Goal: Transaction & Acquisition: Purchase product/service

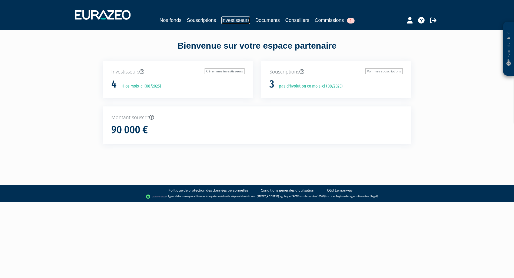
click at [242, 19] on link "Investisseurs" at bounding box center [235, 20] width 28 height 8
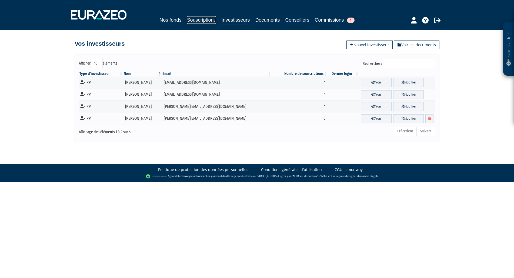
click at [206, 20] on link "Souscriptions" at bounding box center [201, 20] width 29 height 8
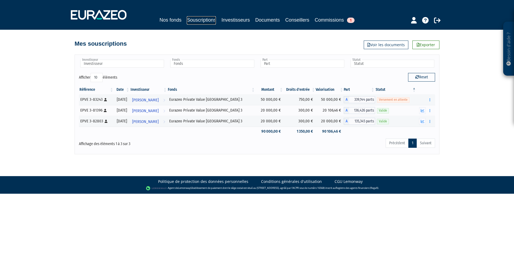
click at [201, 20] on link "Souscriptions" at bounding box center [201, 20] width 29 height 8
click at [172, 19] on link "Nos fonds" at bounding box center [171, 20] width 22 height 8
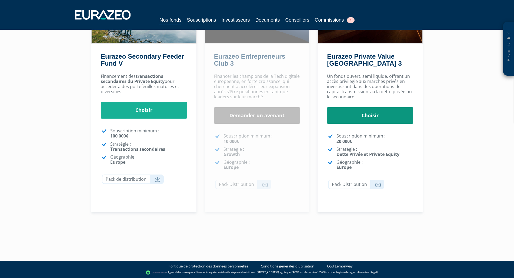
scroll to position [37, 0]
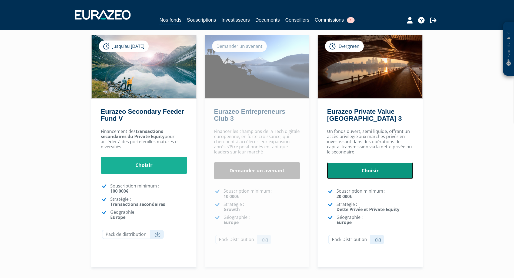
click at [374, 169] on link "Choisir" at bounding box center [370, 170] width 86 height 17
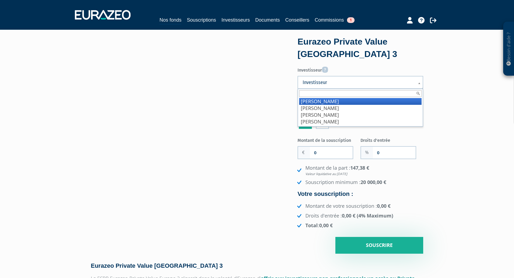
click at [357, 88] on link "Investisseur" at bounding box center [361, 82] width 126 height 13
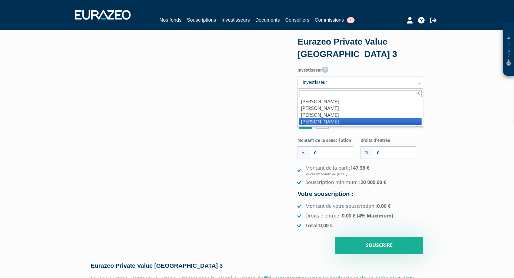
click at [359, 122] on li "SICAULT FLORENCE" at bounding box center [360, 121] width 122 height 7
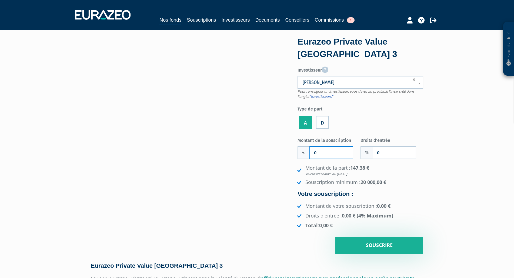
drag, startPoint x: 329, startPoint y: 155, endPoint x: 307, endPoint y: 150, distance: 22.7
click at [310, 150] on input "0" at bounding box center [331, 153] width 43 height 12
drag, startPoint x: 388, startPoint y: 154, endPoint x: 371, endPoint y: 154, distance: 17.3
click at [373, 154] on input "0" at bounding box center [394, 153] width 43 height 12
type input "1.5"
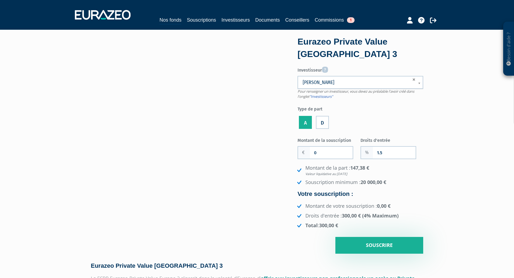
drag, startPoint x: 409, startPoint y: 182, endPoint x: 407, endPoint y: 178, distance: 4.5
click at [409, 181] on li "Souscription minimum : 20 000,00 €" at bounding box center [359, 182] width 127 height 7
drag, startPoint x: 325, startPoint y: 153, endPoint x: 303, endPoint y: 149, distance: 23.2
click at [310, 149] on input "0" at bounding box center [331, 153] width 43 height 12
type input "100 000"
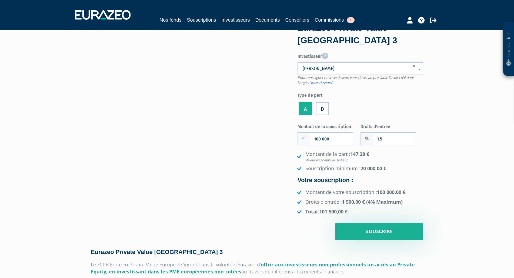
scroll to position [28, 0]
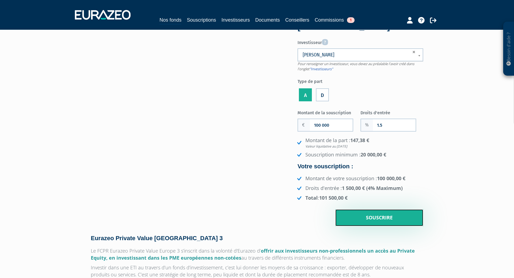
drag, startPoint x: 377, startPoint y: 217, endPoint x: 479, endPoint y: 195, distance: 104.9
click at [382, 215] on input "Souscrire" at bounding box center [379, 218] width 88 height 17
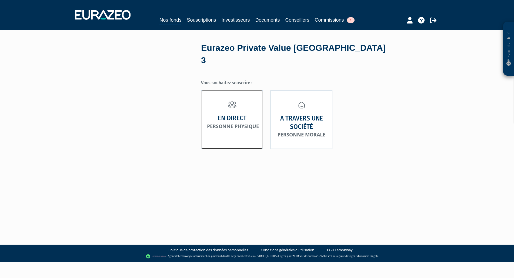
click at [232, 114] on strong "En direct" at bounding box center [232, 118] width 29 height 8
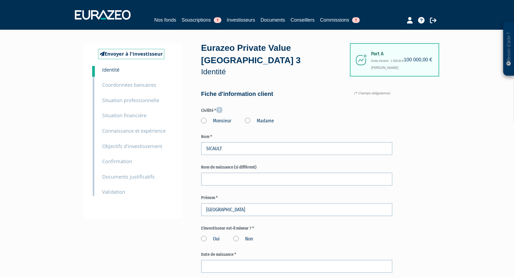
click at [248, 120] on label "Madame" at bounding box center [259, 121] width 29 height 7
click at [0, 0] on "Madame" at bounding box center [0, 0] width 0 height 0
drag, startPoint x: 232, startPoint y: 170, endPoint x: 241, endPoint y: 178, distance: 12.2
click at [232, 170] on div "Nom de naissance (si différent)" at bounding box center [296, 174] width 191 height 21
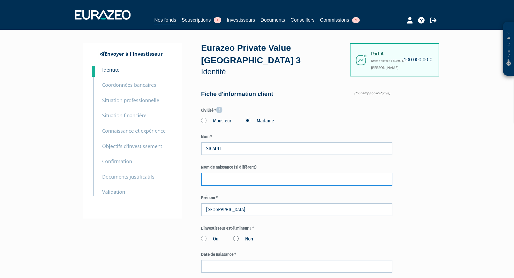
drag, startPoint x: 240, startPoint y: 180, endPoint x: 252, endPoint y: 171, distance: 14.8
click at [241, 180] on input "text" at bounding box center [296, 179] width 191 height 13
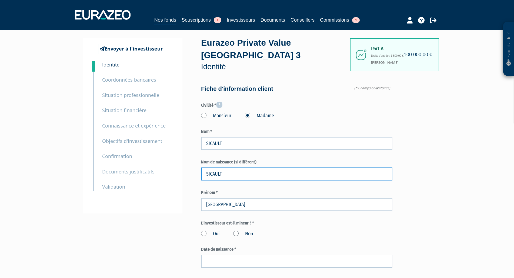
scroll to position [28, 0]
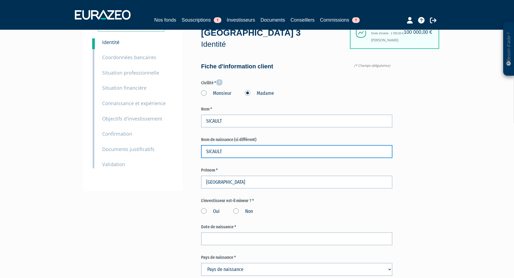
type input "SICAULT"
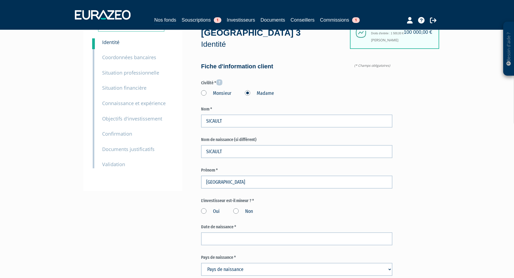
click at [235, 210] on label "Non" at bounding box center [243, 211] width 20 height 7
click at [0, 0] on input "Non" at bounding box center [0, 0] width 0 height 0
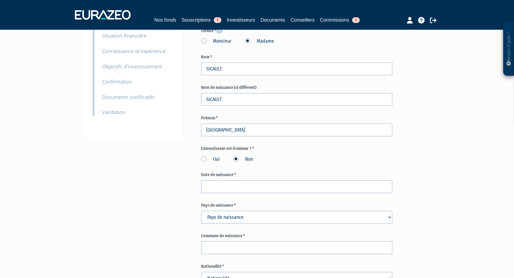
scroll to position [83, 0]
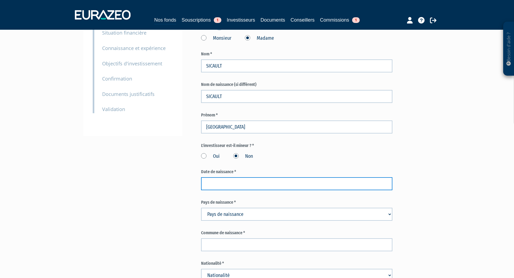
click at [233, 182] on input at bounding box center [296, 183] width 191 height 13
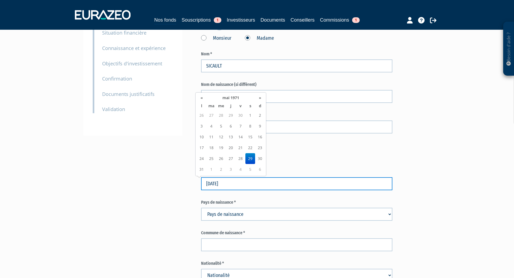
type input "29/05/1971"
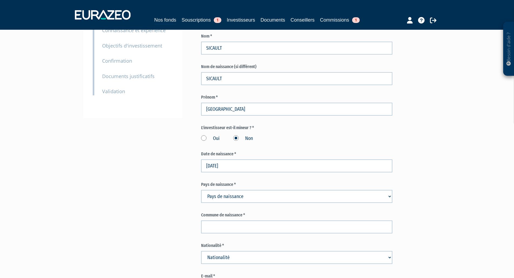
scroll to position [110, 0]
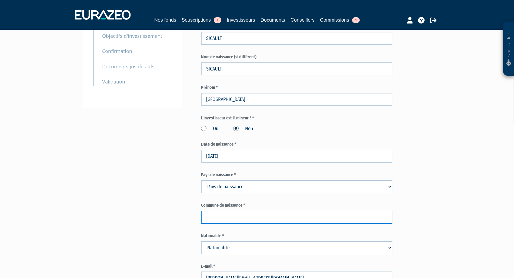
click at [228, 221] on input "text" at bounding box center [296, 217] width 191 height 13
type input "VICHY"
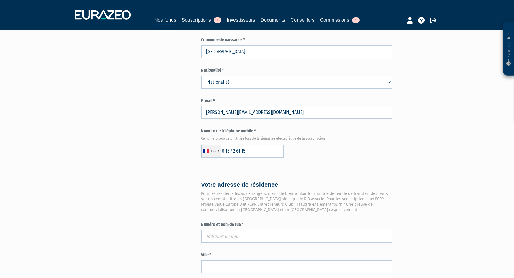
scroll to position [331, 0]
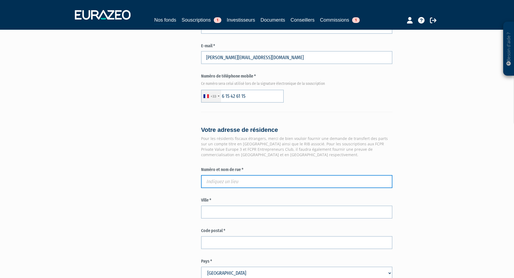
click at [224, 186] on input "text" at bounding box center [296, 181] width 191 height 13
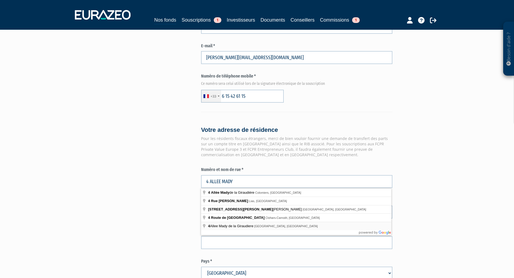
type input "4 Allee Mady de la Giraudiere, Llupia, France"
type input "Llupia"
type input "66300"
type input "4 Allee Mady de la Giraudiere"
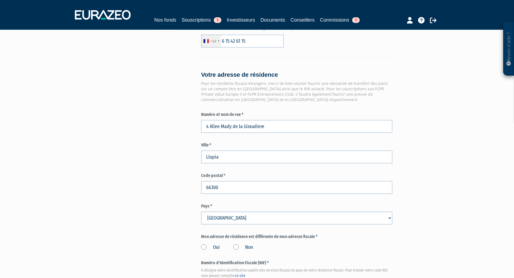
scroll to position [414, 0]
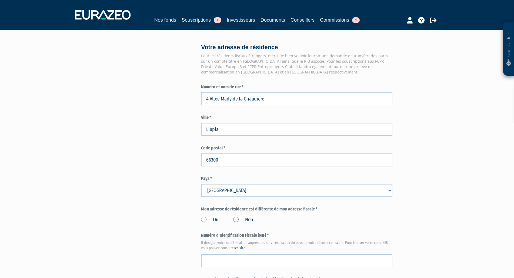
click at [236, 218] on label "Non" at bounding box center [243, 220] width 20 height 7
click at [0, 0] on input "Non" at bounding box center [0, 0] width 0 height 0
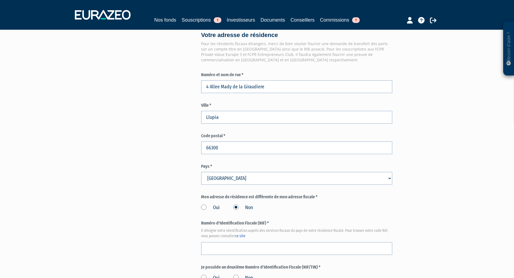
scroll to position [441, 0]
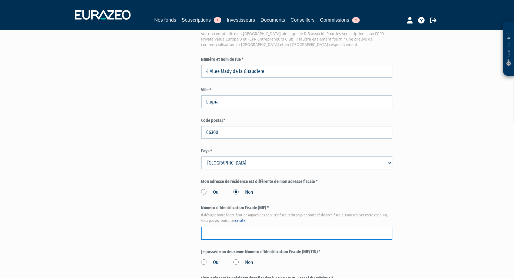
click at [227, 234] on input "text" at bounding box center [296, 233] width 191 height 13
paste input "1637824828332"
type input "1637824828332"
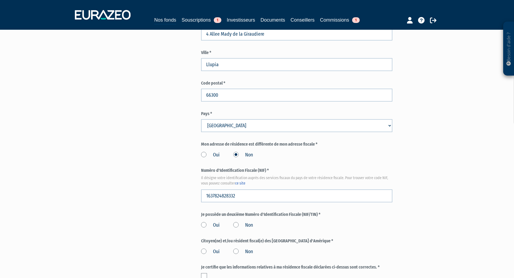
scroll to position [496, 0]
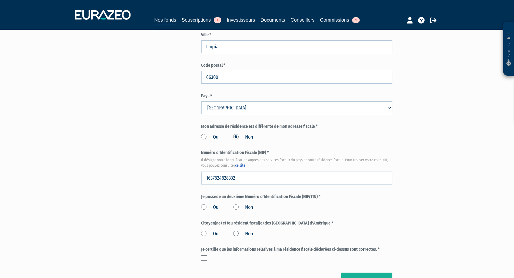
click at [237, 206] on label "Non" at bounding box center [243, 207] width 20 height 7
click at [0, 0] on input "Non" at bounding box center [0, 0] width 0 height 0
click at [236, 233] on label "Non" at bounding box center [243, 234] width 20 height 7
click at [0, 0] on input "Non" at bounding box center [0, 0] width 0 height 0
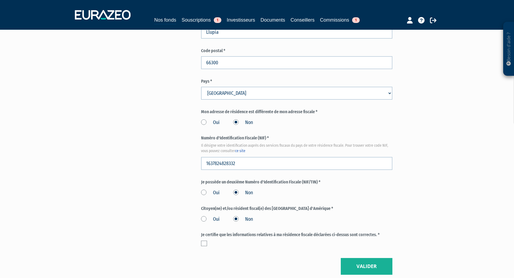
scroll to position [524, 0]
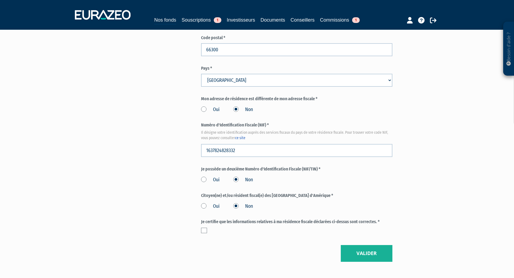
click at [206, 232] on label at bounding box center [204, 230] width 6 height 5
click at [0, 0] on input "checkbox" at bounding box center [0, 0] width 0 height 0
click at [364, 255] on button "Valider" at bounding box center [367, 253] width 52 height 17
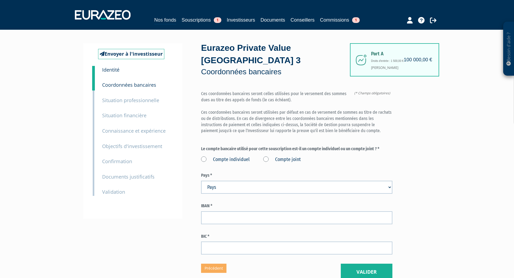
click at [203, 158] on label "Compte individuel" at bounding box center [225, 159] width 49 height 7
click at [0, 0] on individuel "Compte individuel" at bounding box center [0, 0] width 0 height 0
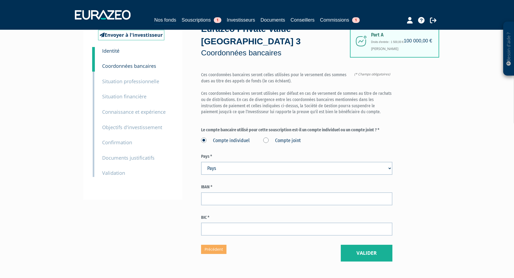
scroll to position [55, 0]
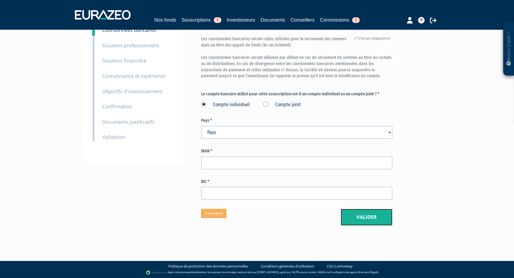
click at [370, 220] on button "Valider" at bounding box center [367, 217] width 52 height 17
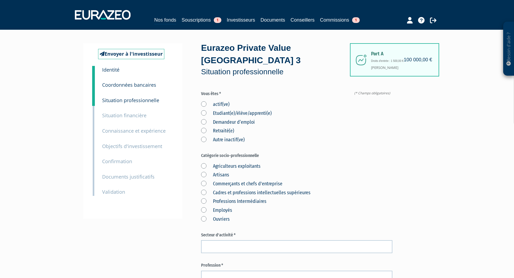
click at [201, 102] on label "actif(ve)" at bounding box center [215, 104] width 28 height 7
click at [0, 0] on input "actif(ve)" at bounding box center [0, 0] width 0 height 0
click at [203, 192] on label "Cadres et professions intellectuelles supérieures" at bounding box center [255, 193] width 109 height 7
click at [0, 0] on supérieures "Cadres et professions intellectuelles supérieures" at bounding box center [0, 0] width 0 height 0
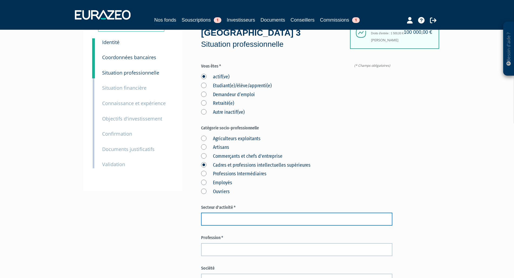
click at [243, 218] on input "text" at bounding box center [296, 219] width 191 height 13
type input "EMBALLAGE"
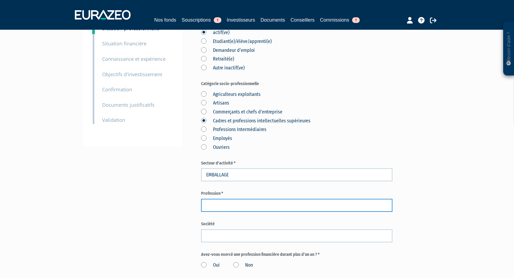
scroll to position [83, 0]
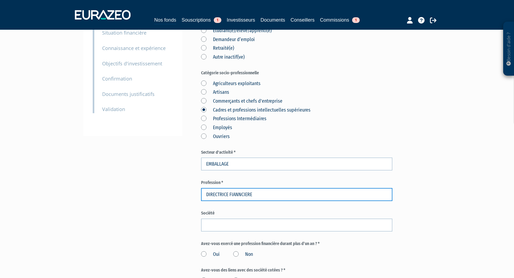
click at [239, 193] on input "DIRECTRICE FIANNCIERE" at bounding box center [296, 194] width 191 height 13
type input "DIRECTRICE FINANCIERE"
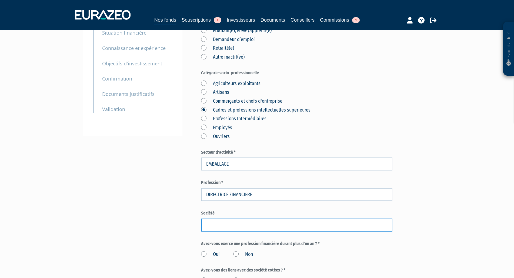
click at [214, 221] on input "text" at bounding box center [296, 225] width 191 height 13
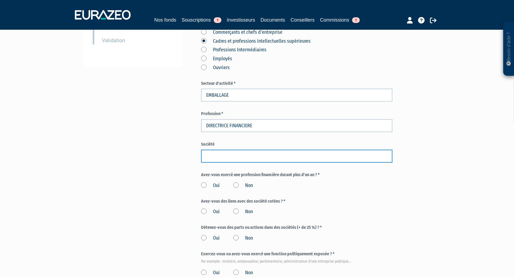
scroll to position [165, 0]
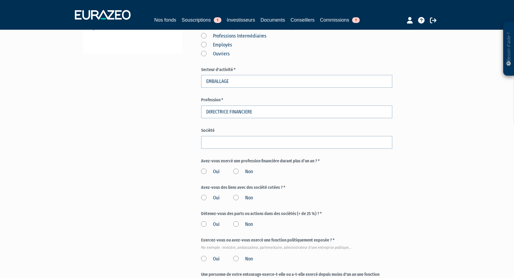
click at [236, 170] on label "Non" at bounding box center [243, 171] width 20 height 7
click at [0, 0] on input "Non" at bounding box center [0, 0] width 0 height 0
click at [238, 200] on label "Non" at bounding box center [243, 198] width 20 height 7
click at [0, 0] on input "Non" at bounding box center [0, 0] width 0 height 0
click at [204, 171] on label "Oui" at bounding box center [210, 171] width 19 height 7
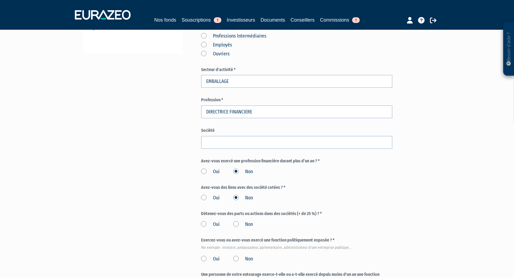
click at [0, 0] on input "Oui" at bounding box center [0, 0] width 0 height 0
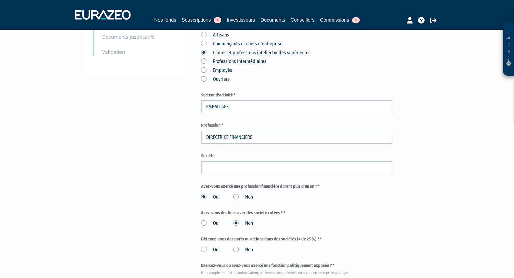
scroll to position [151, 0]
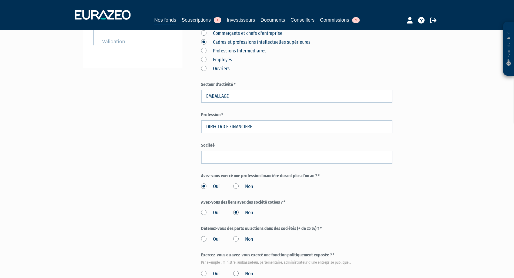
drag, startPoint x: 278, startPoint y: 175, endPoint x: 241, endPoint y: 176, distance: 37.6
click at [241, 176] on label "Avez-vous exercé une profession financière durant plus d’un an ? *" at bounding box center [296, 176] width 191 height 6
copy label "profession financière"
click at [238, 186] on label "Non" at bounding box center [243, 186] width 20 height 7
click at [0, 0] on input "Non" at bounding box center [0, 0] width 0 height 0
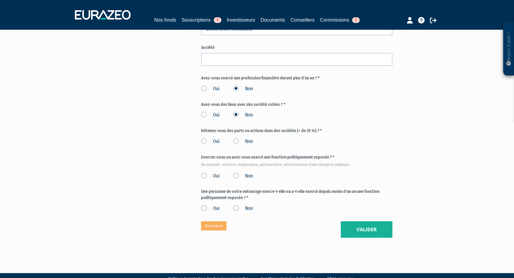
scroll to position [261, 0]
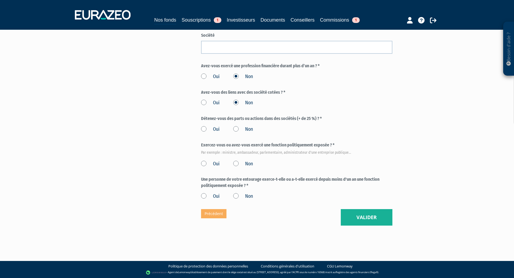
click at [238, 128] on label "Non" at bounding box center [243, 129] width 20 height 7
click at [0, 0] on input "Non" at bounding box center [0, 0] width 0 height 0
click at [236, 161] on label "Non" at bounding box center [243, 164] width 20 height 7
click at [0, 0] on input "Non" at bounding box center [0, 0] width 0 height 0
click at [235, 194] on label "Non" at bounding box center [243, 196] width 20 height 7
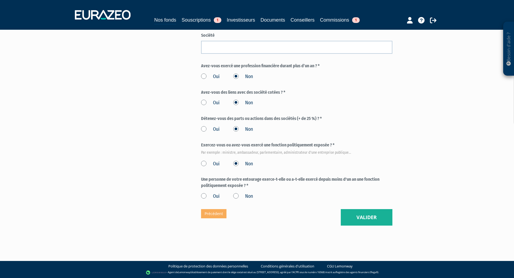
click at [0, 0] on input "Non" at bounding box center [0, 0] width 0 height 0
click at [371, 218] on button "Valider" at bounding box center [367, 217] width 52 height 17
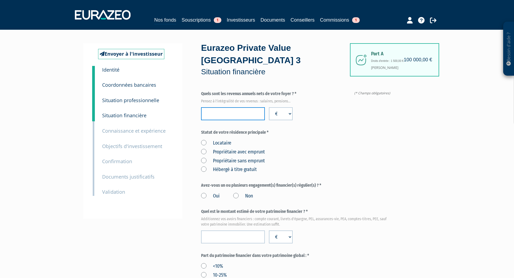
click at [227, 116] on input "number" at bounding box center [233, 113] width 64 height 13
type input "111000"
click at [323, 130] on label "Statut de votre résidence principale *" at bounding box center [296, 132] width 191 height 6
click at [204, 159] on label "Propriétaire sans emprunt" at bounding box center [233, 161] width 64 height 7
click at [0, 0] on emprunt "Propriétaire sans emprunt" at bounding box center [0, 0] width 0 height 0
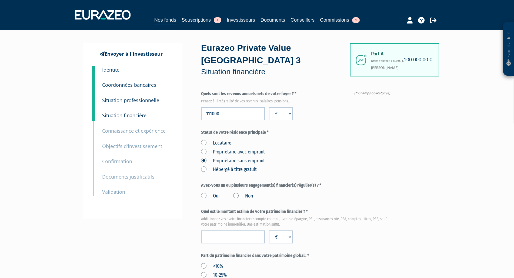
click at [337, 140] on div "Locataire Propriétaire avec emprunt Propriétaire sans emprunt Hébergé à titre g…" at bounding box center [296, 155] width 191 height 35
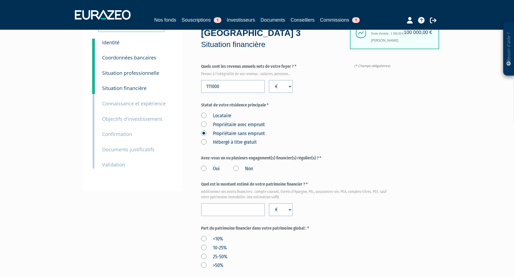
scroll to position [28, 0]
click at [237, 167] on label "Non" at bounding box center [243, 168] width 20 height 7
click at [0, 0] on input "Non" at bounding box center [0, 0] width 0 height 0
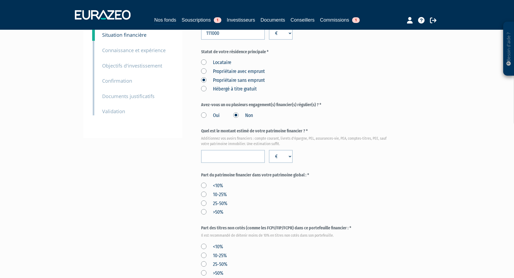
scroll to position [83, 0]
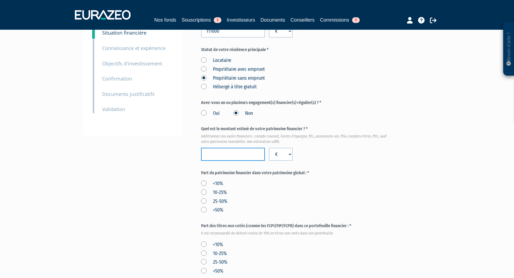
click at [244, 155] on input "number" at bounding box center [233, 154] width 64 height 13
type input "3580000"
click at [352, 183] on div "<10% 10-25% 25-50% >50%" at bounding box center [296, 195] width 191 height 35
click at [203, 210] on label ">50%" at bounding box center [212, 210] width 22 height 7
click at [0, 0] on input ">50%" at bounding box center [0, 0] width 0 height 0
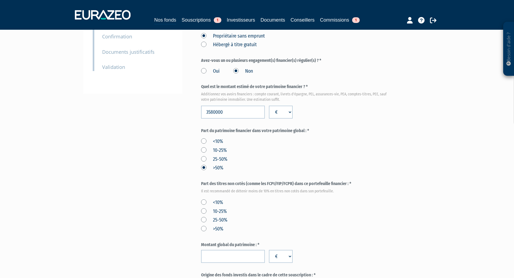
scroll to position [138, 0]
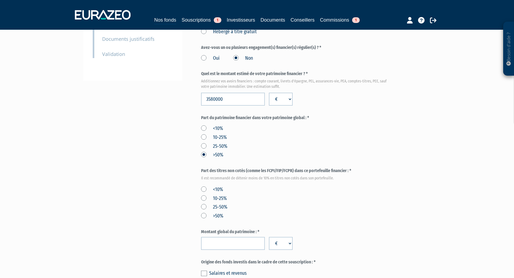
click at [202, 189] on label "<10%" at bounding box center [212, 189] width 22 height 7
click at [0, 0] on input "<10%" at bounding box center [0, 0] width 0 height 0
click at [235, 245] on input "number" at bounding box center [233, 243] width 64 height 13
type input "3980000"
click at [325, 227] on form "(* Champs obligatoires) Quels sont les revenus annuels nets de votre foyer ? * …" at bounding box center [296, 150] width 191 height 395
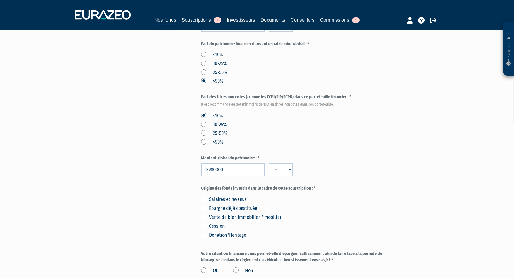
scroll to position [221, 0]
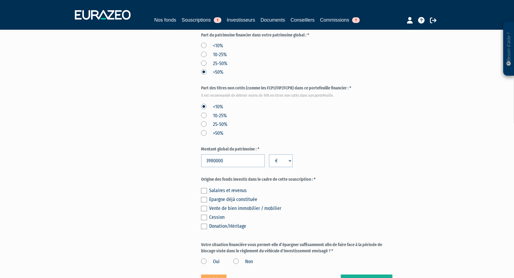
click at [205, 199] on label at bounding box center [204, 199] width 6 height 5
click at [0, 0] on input "checkbox" at bounding box center [0, 0] width 0 height 0
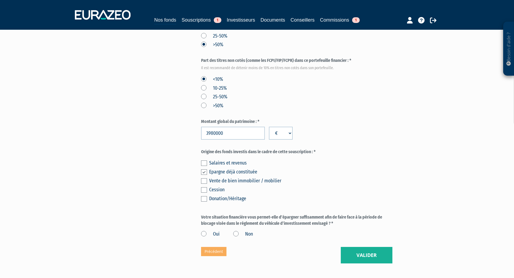
scroll to position [276, 0]
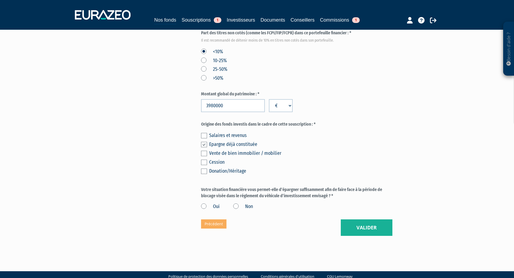
click at [203, 206] on label "Oui" at bounding box center [210, 206] width 19 height 7
click at [0, 0] on input "Oui" at bounding box center [0, 0] width 0 height 0
click at [376, 230] on button "Valider" at bounding box center [367, 228] width 52 height 17
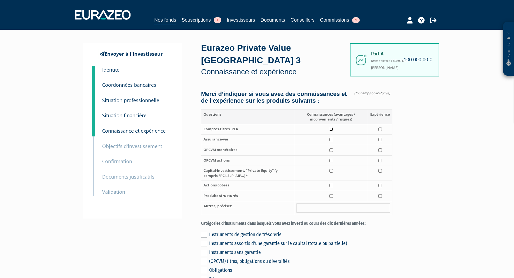
click at [332, 131] on input "checkbox" at bounding box center [332, 130] width 4 height 4
checkbox input "true"
click at [383, 135] on td at bounding box center [380, 129] width 24 height 11
checkbox input "true"
click at [335, 145] on td at bounding box center [331, 140] width 74 height 11
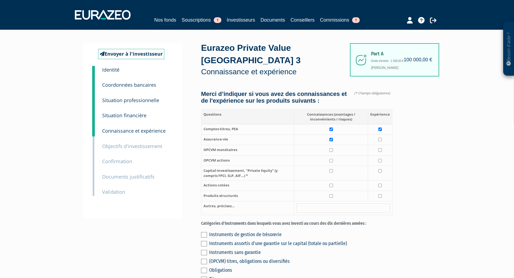
checkbox input "true"
click at [379, 141] on input "checkbox" at bounding box center [380, 140] width 4 height 4
checkbox input "true"
click at [331, 152] on input "checkbox" at bounding box center [332, 150] width 4 height 4
checkbox input "true"
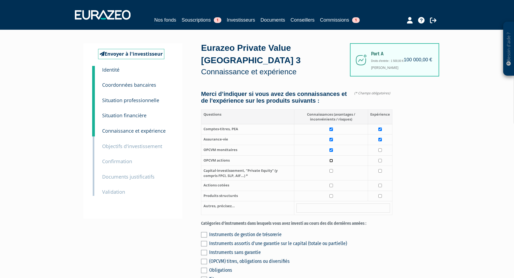
click at [331, 162] on input "checkbox" at bounding box center [332, 161] width 4 height 4
checkbox input "true"
click at [331, 173] on input "checkbox" at bounding box center [332, 171] width 4 height 4
checkbox input "true"
click at [331, 187] on input "checkbox" at bounding box center [332, 186] width 4 height 4
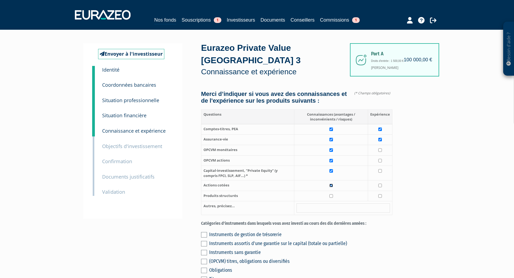
checkbox input "true"
click at [381, 187] on input "checkbox" at bounding box center [380, 186] width 4 height 4
checkbox input "true"
drag, startPoint x: 380, startPoint y: 158, endPoint x: 378, endPoint y: 165, distance: 7.5
click at [379, 156] on td at bounding box center [380, 150] width 24 height 11
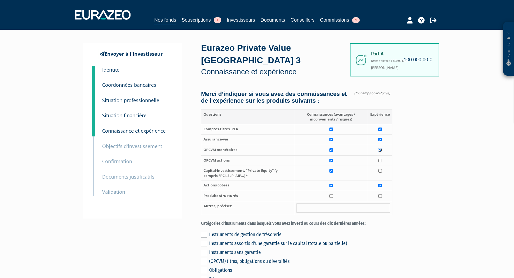
checkbox input "true"
click at [381, 162] on input "checkbox" at bounding box center [380, 161] width 4 height 4
checkbox input "true"
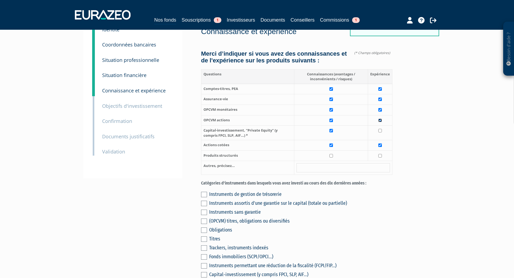
scroll to position [28, 0]
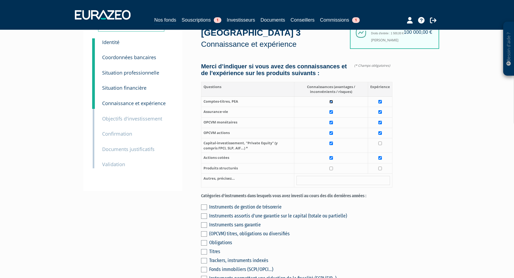
drag, startPoint x: 331, startPoint y: 108, endPoint x: 330, endPoint y: 116, distance: 7.9
click at [331, 104] on input "checkbox" at bounding box center [332, 102] width 4 height 4
checkbox input "false"
drag, startPoint x: 330, startPoint y: 116, endPoint x: 333, endPoint y: 123, distance: 7.6
click at [332, 118] on td at bounding box center [331, 112] width 74 height 11
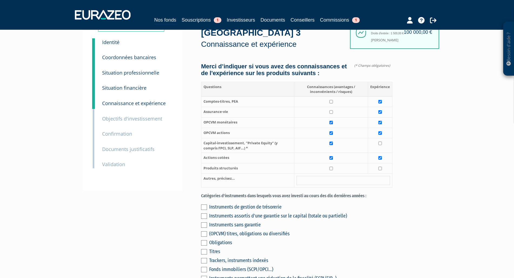
checkbox input "false"
click at [332, 124] on input "checkbox" at bounding box center [332, 123] width 4 height 4
checkbox input "false"
click at [333, 135] on input "checkbox" at bounding box center [332, 133] width 4 height 4
checkbox input "false"
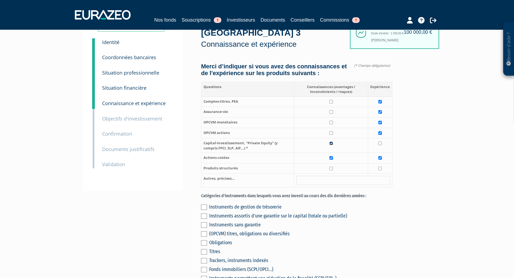
click at [331, 145] on input "checkbox" at bounding box center [332, 144] width 4 height 4
checkbox input "false"
click at [330, 160] on input "checkbox" at bounding box center [332, 158] width 4 height 4
checkbox input "false"
click at [381, 104] on input "checkbox" at bounding box center [380, 102] width 4 height 4
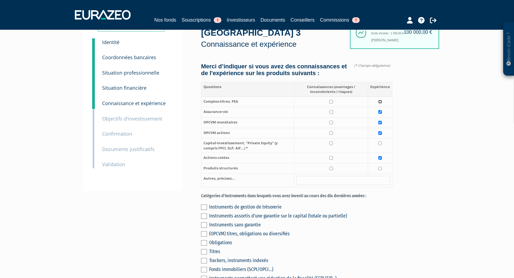
checkbox input "false"
click at [381, 114] on input "checkbox" at bounding box center [380, 112] width 4 height 4
checkbox input "false"
drag, startPoint x: 380, startPoint y: 131, endPoint x: 381, endPoint y: 138, distance: 7.0
click at [380, 128] on td at bounding box center [380, 123] width 24 height 11
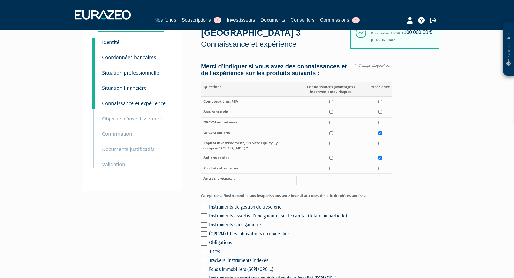
checkbox input "false"
drag, startPoint x: 381, startPoint y: 139, endPoint x: 380, endPoint y: 163, distance: 24.3
click at [381, 135] on input "checkbox" at bounding box center [380, 133] width 4 height 4
checkbox input "false"
drag, startPoint x: 380, startPoint y: 164, endPoint x: 244, endPoint y: 145, distance: 137.5
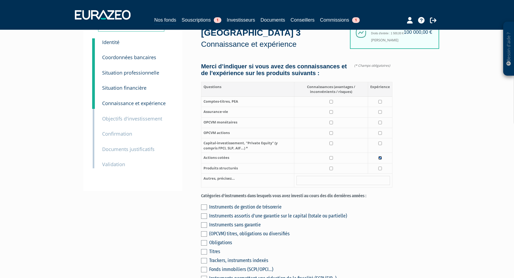
click at [380, 160] on input "checkbox" at bounding box center [380, 158] width 4 height 4
checkbox input "false"
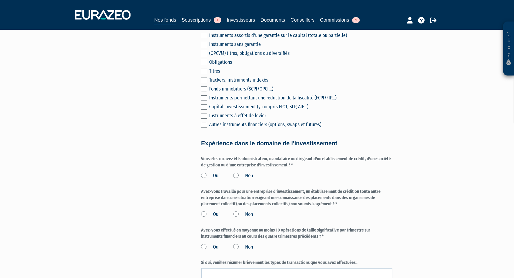
scroll to position [221, 0]
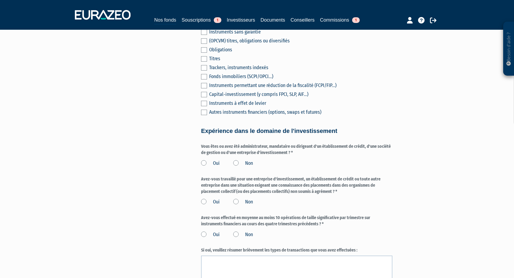
click at [237, 166] on div "Oui Non" at bounding box center [296, 162] width 191 height 9
click at [238, 167] on label "Non" at bounding box center [243, 163] width 20 height 7
click at [0, 0] on input "Non" at bounding box center [0, 0] width 0 height 0
click at [237, 206] on label "Non" at bounding box center [243, 202] width 20 height 7
click at [0, 0] on input "Non" at bounding box center [0, 0] width 0 height 0
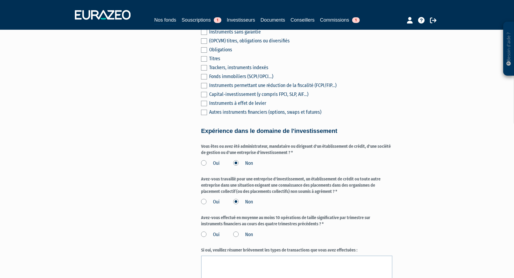
scroll to position [248, 0]
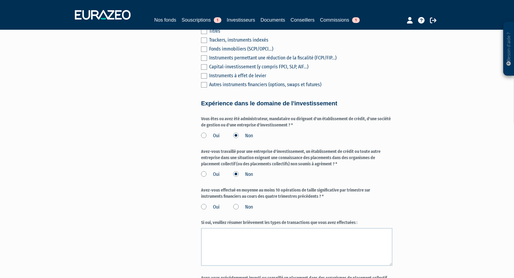
click at [237, 211] on label "Non" at bounding box center [243, 207] width 20 height 7
click at [0, 0] on input "Non" at bounding box center [0, 0] width 0 height 0
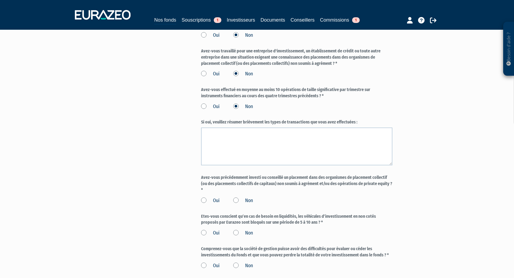
scroll to position [358, 0]
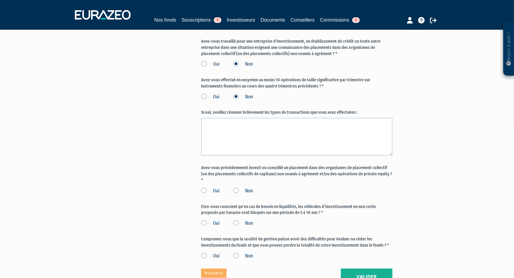
drag, startPoint x: 240, startPoint y: 196, endPoint x: 472, endPoint y: 183, distance: 232.6
drag, startPoint x: 466, startPoint y: 181, endPoint x: 460, endPoint y: 177, distance: 6.9
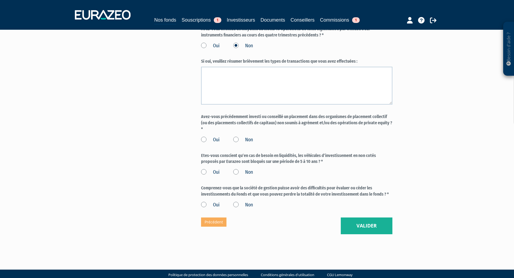
scroll to position [414, 0]
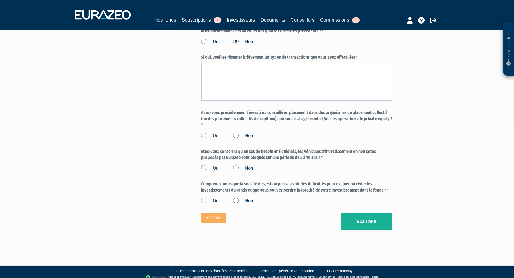
click at [205, 204] on label "Oui" at bounding box center [210, 201] width 19 height 7
click at [0, 0] on input "Oui" at bounding box center [0, 0] width 0 height 0
click at [205, 172] on label "Oui" at bounding box center [210, 168] width 19 height 7
click at [0, 0] on input "Oui" at bounding box center [0, 0] width 0 height 0
click at [203, 139] on label "Oui" at bounding box center [210, 135] width 19 height 7
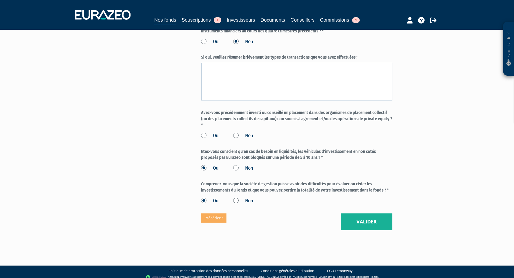
click at [0, 0] on input "Oui" at bounding box center [0, 0] width 0 height 0
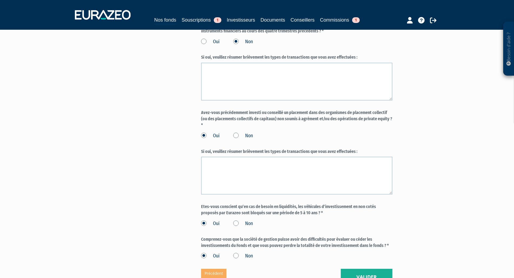
click at [235, 139] on label "Non" at bounding box center [243, 135] width 20 height 7
click at [0, 0] on input "Non" at bounding box center [0, 0] width 0 height 0
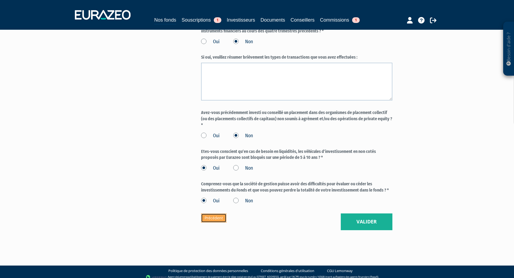
click at [219, 222] on link "Précédent" at bounding box center [213, 218] width 25 height 9
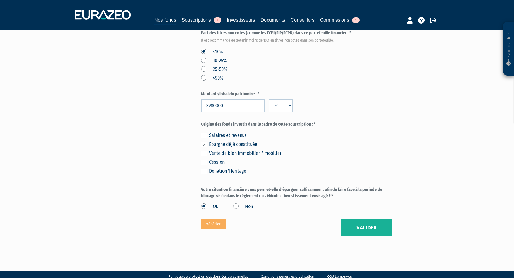
scroll to position [286, 0]
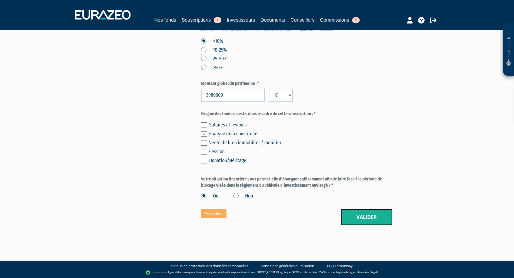
click at [377, 218] on button "Valider" at bounding box center [367, 217] width 52 height 17
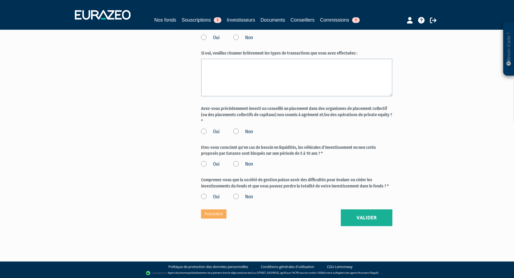
scroll to position [424, 0]
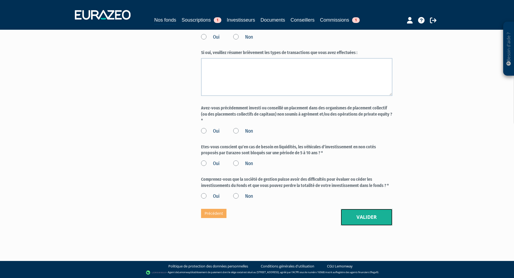
click at [368, 218] on button "Valider" at bounding box center [367, 217] width 52 height 17
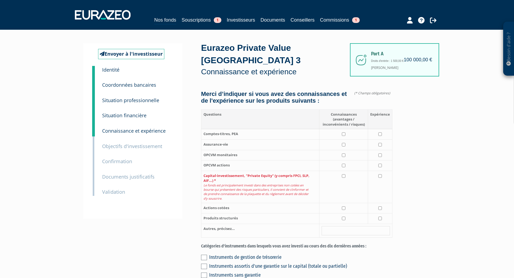
click at [345, 180] on td at bounding box center [344, 187] width 49 height 32
checkbox input "true"
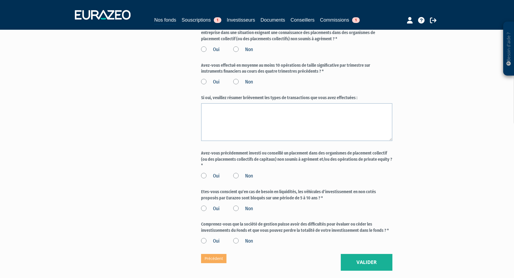
scroll to position [441, 0]
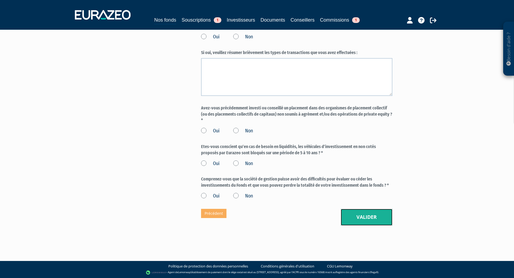
click at [369, 226] on button "Valider" at bounding box center [367, 217] width 52 height 17
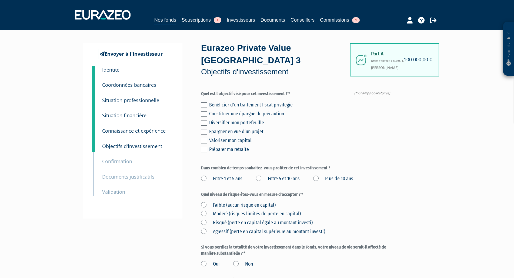
click at [206, 122] on label at bounding box center [204, 122] width 6 height 5
click at [0, 0] on input "checkbox" at bounding box center [0, 0] width 0 height 0
click at [321, 178] on label "Plus de 10 ans" at bounding box center [333, 178] width 40 height 7
click at [0, 0] on ans "Plus de 10 ans" at bounding box center [0, 0] width 0 height 0
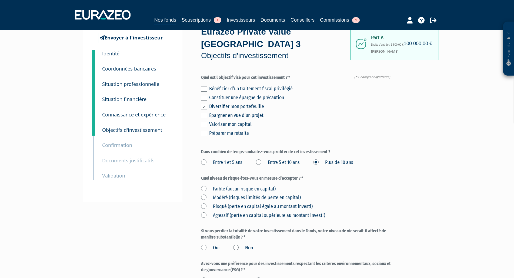
scroll to position [28, 0]
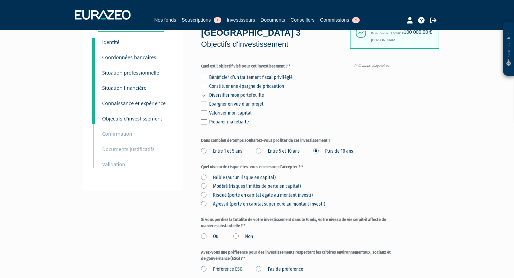
click at [203, 193] on label "Risqué (perte en capital égale au montant investi)" at bounding box center [257, 195] width 112 height 7
click at [0, 0] on investi\) "Risqué (perte en capital égale au montant investi)" at bounding box center [0, 0] width 0 height 0
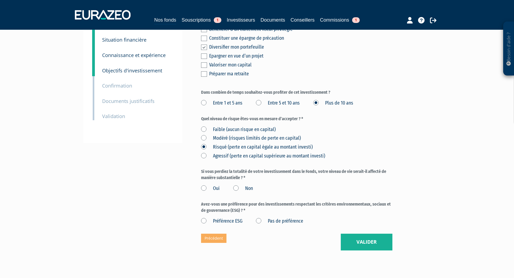
scroll to position [83, 0]
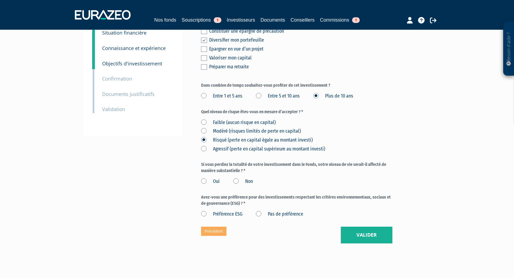
click at [238, 179] on label "Non" at bounding box center [243, 181] width 20 height 7
click at [0, 0] on input "Non" at bounding box center [0, 0] width 0 height 0
click at [260, 212] on label "Pas de préférence" at bounding box center [279, 214] width 47 height 7
click at [0, 0] on préférence "Pas de préférence" at bounding box center [0, 0] width 0 height 0
click at [375, 233] on button "Valider" at bounding box center [367, 235] width 52 height 17
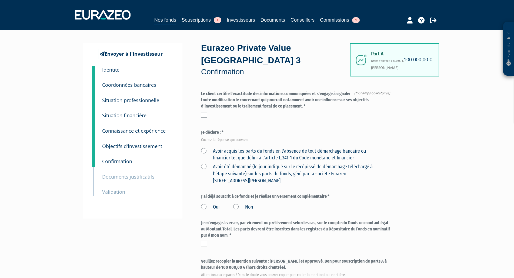
click at [205, 115] on label at bounding box center [204, 114] width 6 height 5
click at [0, 0] on input "checkbox" at bounding box center [0, 0] width 0 height 0
click at [204, 152] on label "Avoir acquis les parts du fonds en l'absence de tout démarchage bancaire ou fin…" at bounding box center [290, 155] width 179 height 14
click at [0, 0] on financier "Avoir acquis les parts du fonds en l'absence de tout démarchage bancaire ou fin…" at bounding box center [0, 0] width 0 height 0
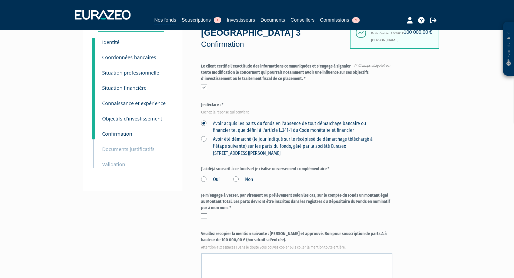
click at [238, 177] on label "Non" at bounding box center [243, 179] width 20 height 7
click at [0, 0] on input "Non" at bounding box center [0, 0] width 0 height 0
click at [205, 216] on label at bounding box center [204, 216] width 6 height 5
click at [0, 0] on input "checkbox" at bounding box center [0, 0] width 0 height 0
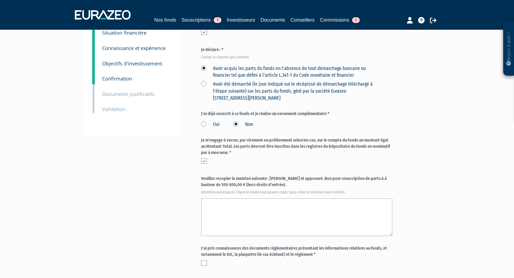
scroll to position [110, 0]
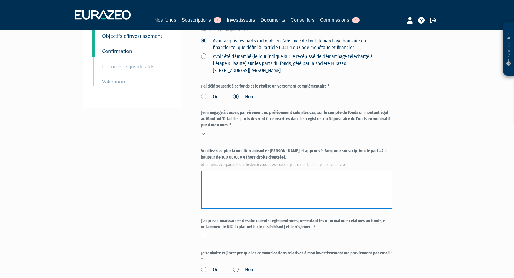
click at [228, 181] on textarea at bounding box center [296, 190] width 191 height 38
type textarea "l"
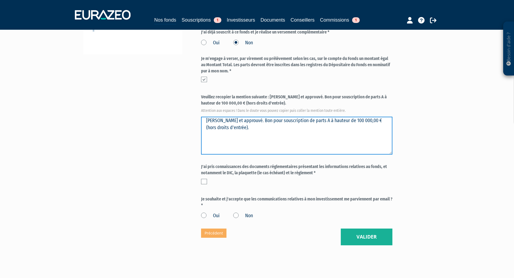
scroll to position [165, 0]
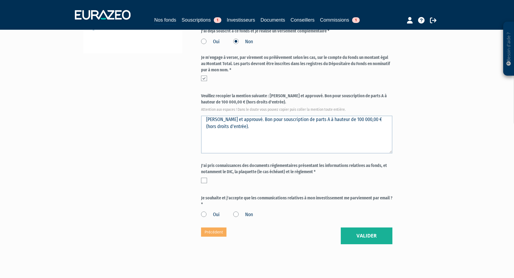
click at [205, 180] on label at bounding box center [204, 180] width 6 height 5
click at [0, 0] on input "checkbox" at bounding box center [0, 0] width 0 height 0
click at [201, 214] on label "Oui" at bounding box center [210, 214] width 19 height 7
click at [0, 0] on input "Oui" at bounding box center [0, 0] width 0 height 0
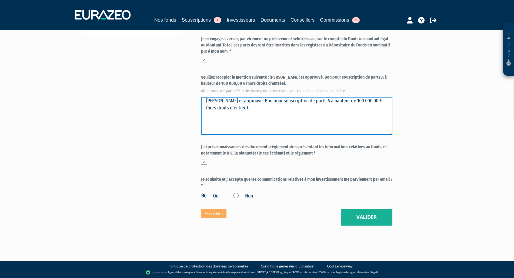
click at [228, 100] on textarea at bounding box center [296, 116] width 191 height 38
type textarea "Lu et approuvé. Bon pour souscription de parts A à hauteur de 100 000,00 € (hor…"
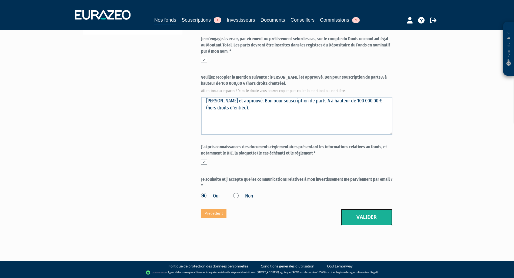
click at [373, 217] on button "Valider" at bounding box center [367, 217] width 52 height 17
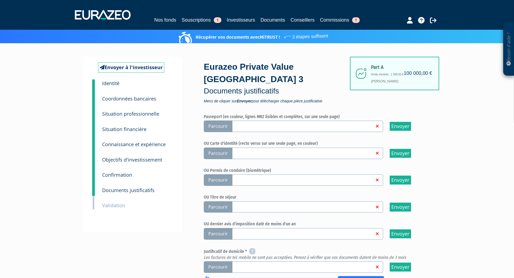
click at [218, 126] on span "Parcourir" at bounding box center [218, 127] width 29 height 12
click at [0, 0] on input "Parcourir" at bounding box center [0, 0] width 0 height 0
click at [198, 18] on link "Souscriptions 1" at bounding box center [202, 20] width 40 height 8
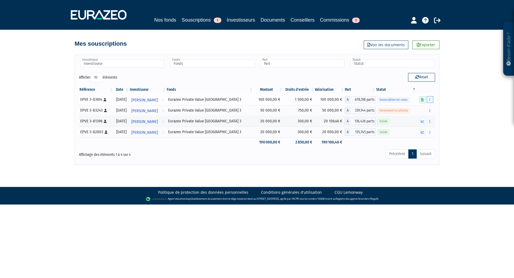
click at [430, 99] on icon "button" at bounding box center [430, 100] width 1 height 4
click at [420, 108] on link "Editer le montant" at bounding box center [414, 109] width 35 height 9
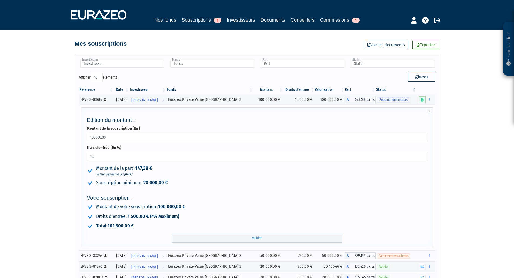
click at [93, 137] on input "100000.00" at bounding box center [257, 137] width 341 height 9
type input "150000.00"
click at [245, 186] on li "Souscription minimum : 20 000,00 €" at bounding box center [257, 183] width 341 height 7
click at [266, 236] on input "Valider" at bounding box center [257, 238] width 170 height 9
